Goal: Transaction & Acquisition: Purchase product/service

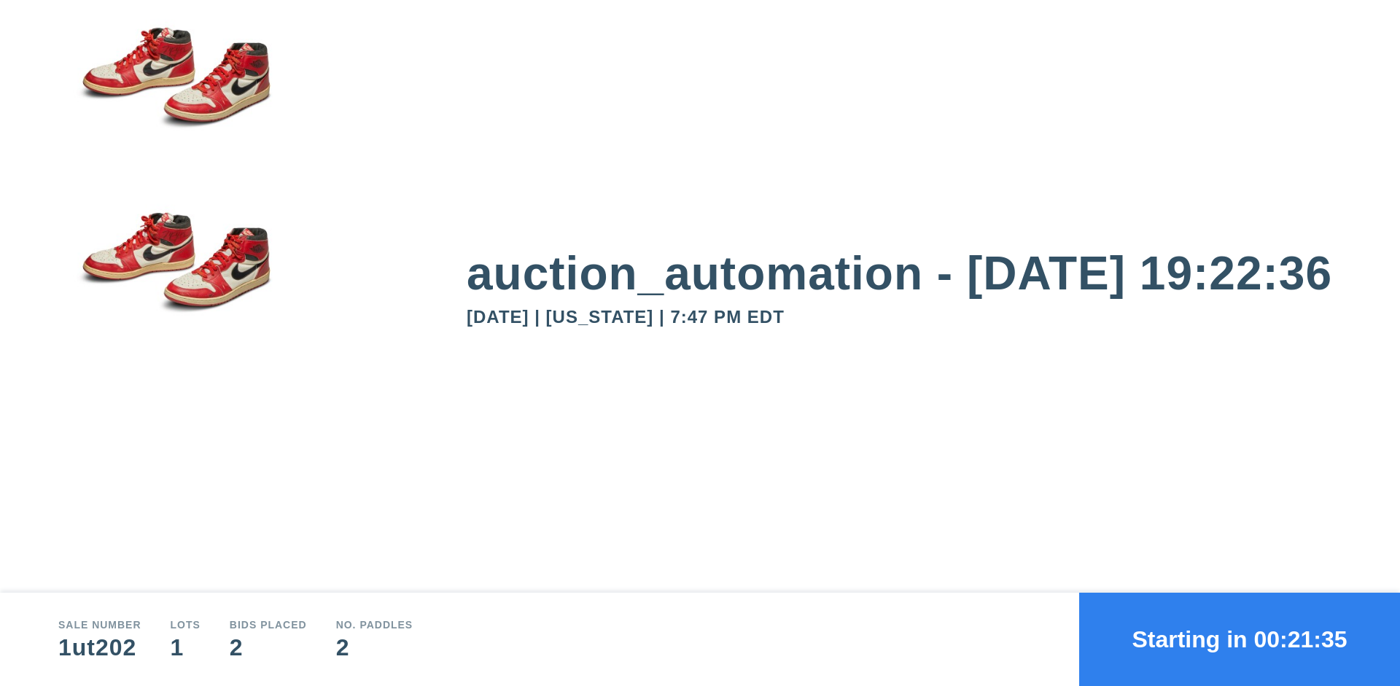
click at [1240, 639] on button "Starting in 00:21:35" at bounding box center [1239, 639] width 321 height 93
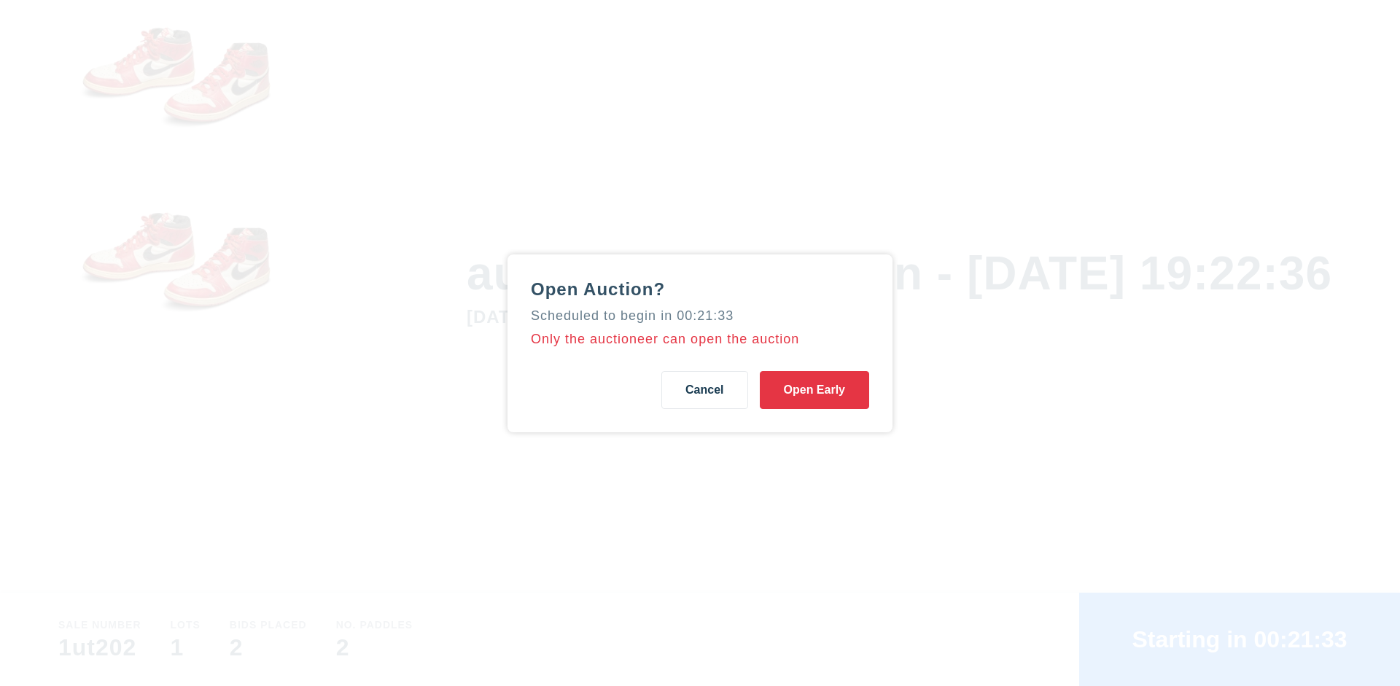
click at [814, 389] on button "Open Early" at bounding box center [814, 390] width 109 height 38
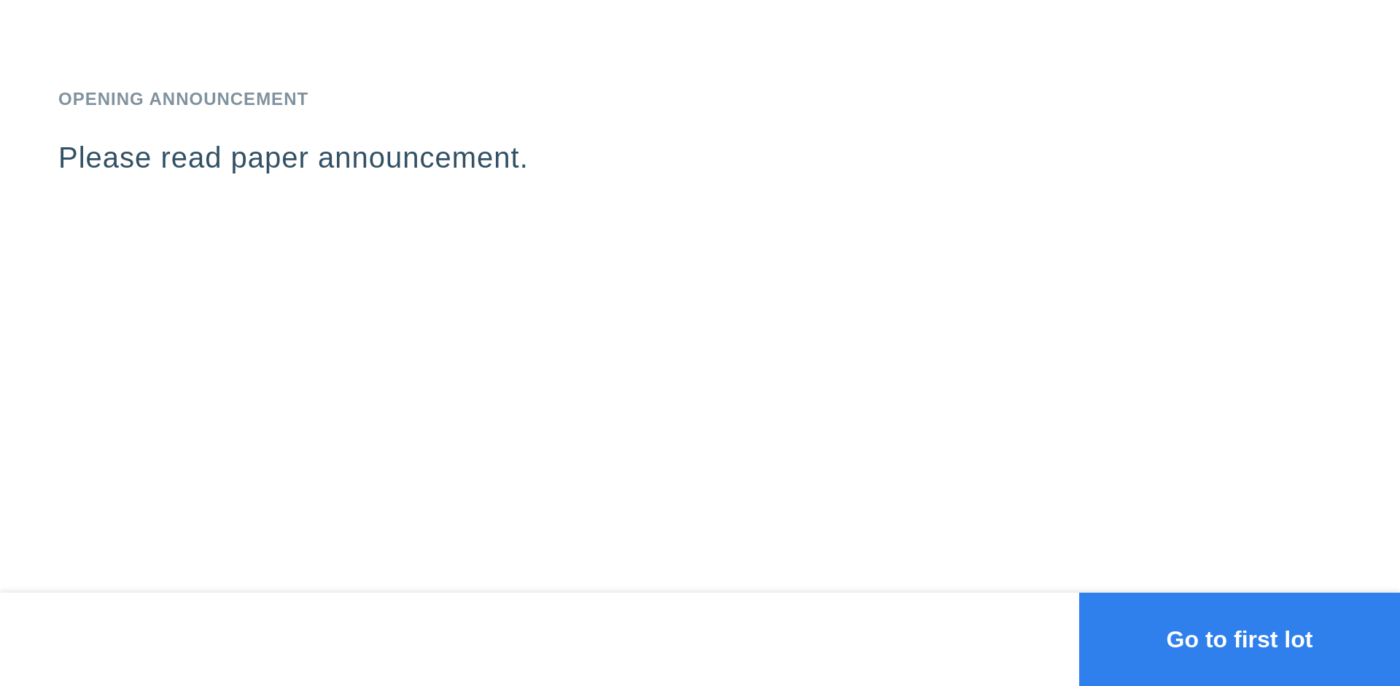
click at [1240, 639] on button "Go to first lot" at bounding box center [1239, 639] width 321 height 93
